Goal: Task Accomplishment & Management: Manage account settings

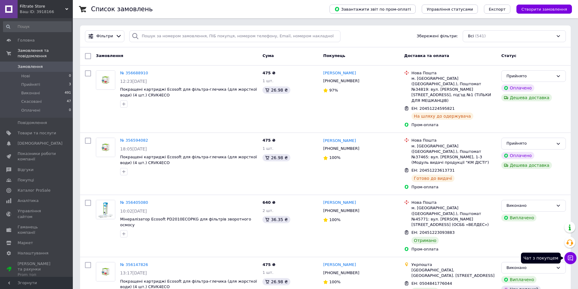
click at [571, 257] on icon at bounding box center [571, 258] width 6 height 6
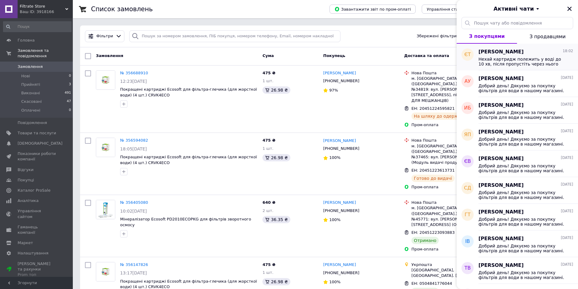
click at [512, 62] on span "Нехай картридж полежить у воді до 10 хв, після пропустіть через нього пару кувш…" at bounding box center [522, 62] width 86 height 10
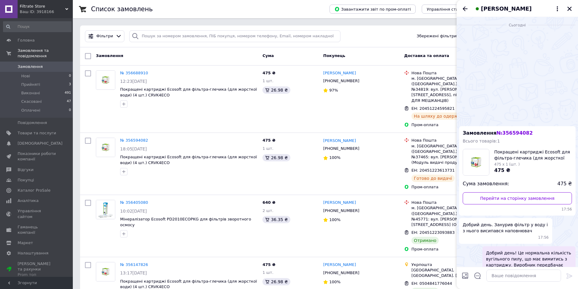
scroll to position [105, 0]
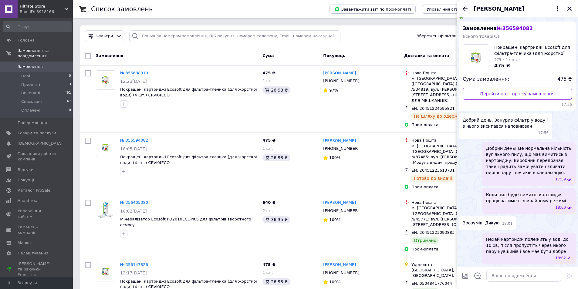
click at [464, 8] on icon "Назад" at bounding box center [465, 8] width 5 height 5
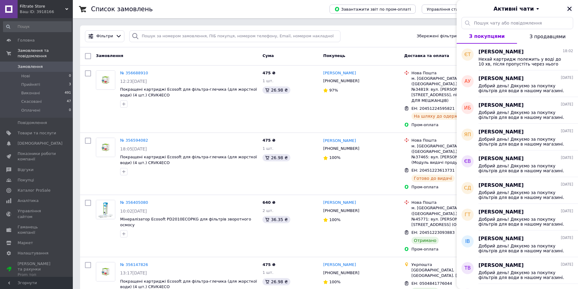
click at [570, 9] on icon "Закрити" at bounding box center [570, 9] width 4 height 4
